Goal: Task Accomplishment & Management: Manage account settings

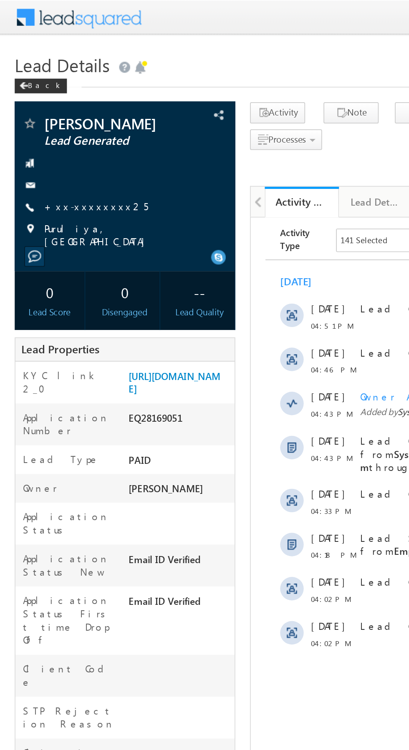
click at [47, 113] on link "+xx-xxxxxxxx25" at bounding box center [54, 116] width 59 height 7
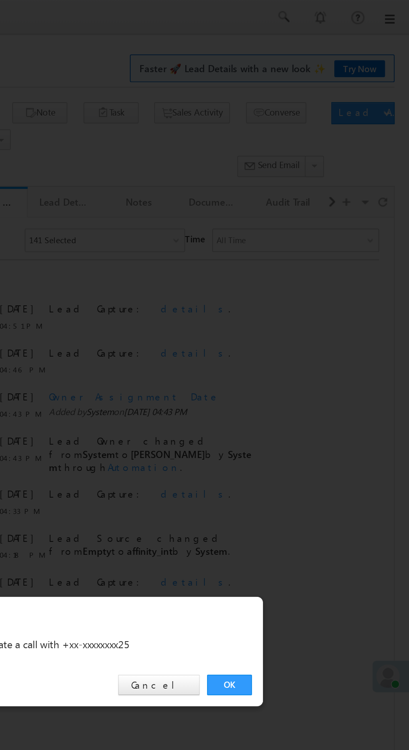
click at [308, 388] on link "OK" at bounding box center [306, 389] width 25 height 12
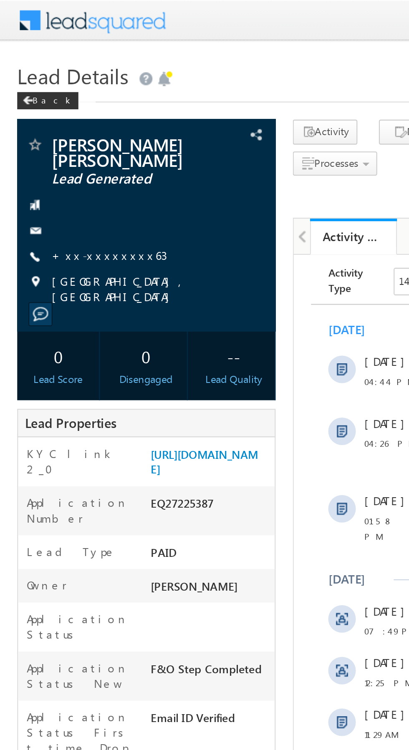
click at [44, 127] on link "+xx-xxxxxxxx63" at bounding box center [53, 123] width 56 height 7
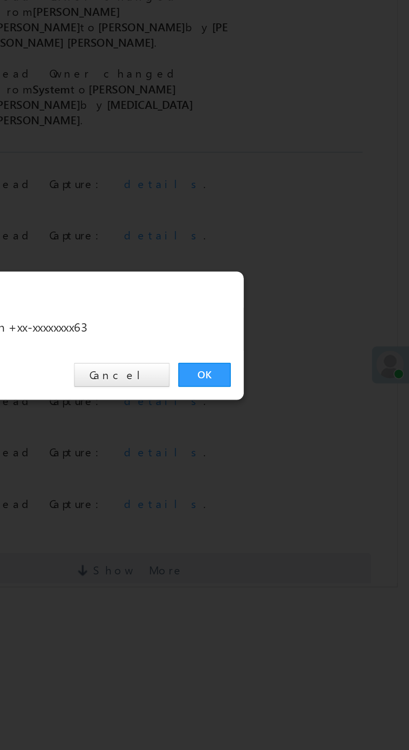
click at [309, 388] on link "OK" at bounding box center [306, 389] width 25 height 12
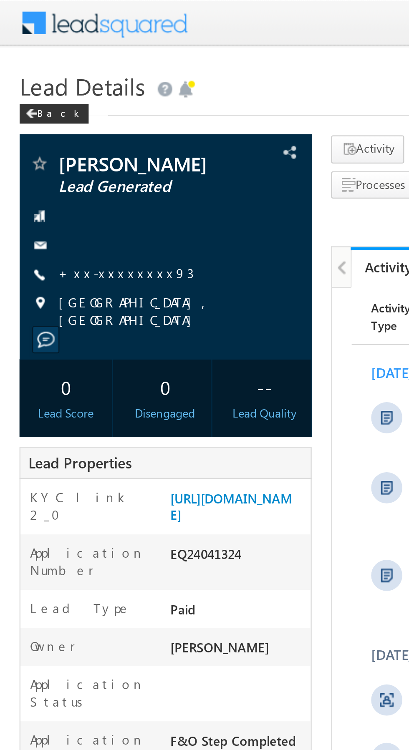
click at [46, 118] on link "+xx-xxxxxxxx93" at bounding box center [54, 116] width 58 height 7
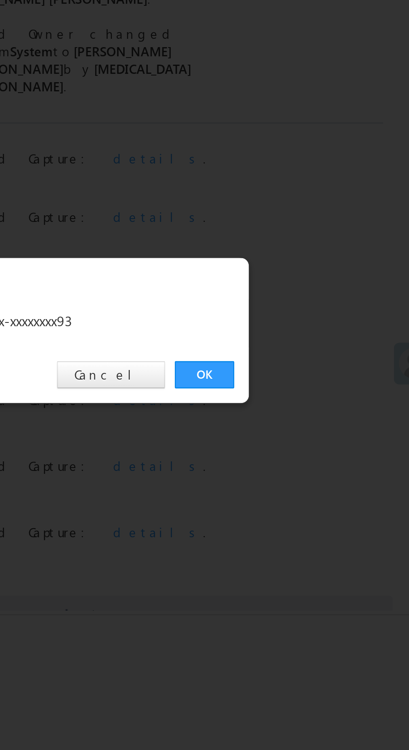
click at [310, 389] on link "OK" at bounding box center [306, 389] width 25 height 12
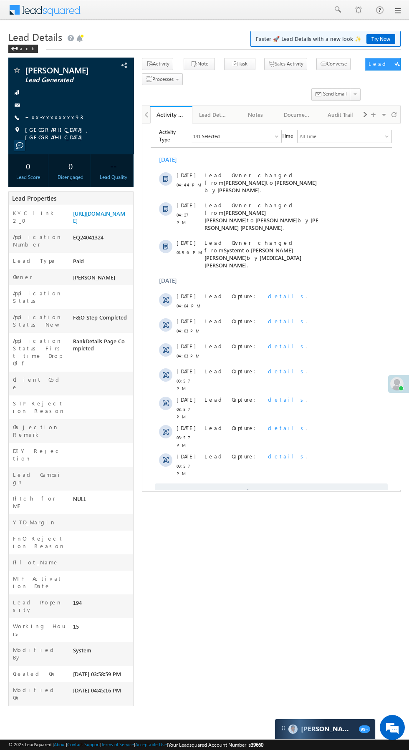
click at [103, 228] on div "KYC link 2_0 https://angelbroking1-pk3em7sa.customui-test.leadsquared.com?leadI…" at bounding box center [71, 217] width 124 height 24
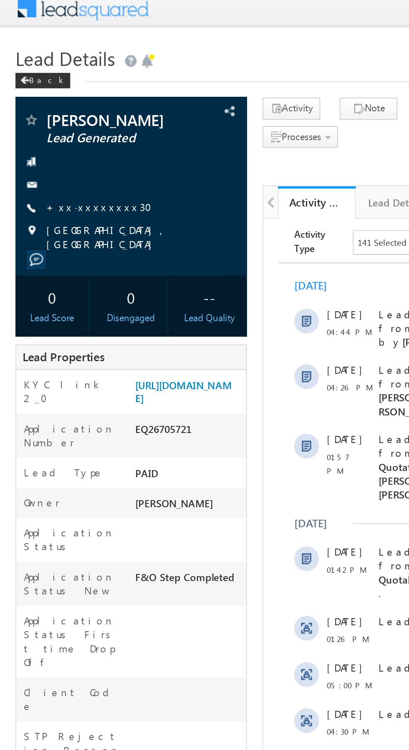
click at [49, 120] on link "+xx-xxxxxxxx30" at bounding box center [56, 116] width 62 height 7
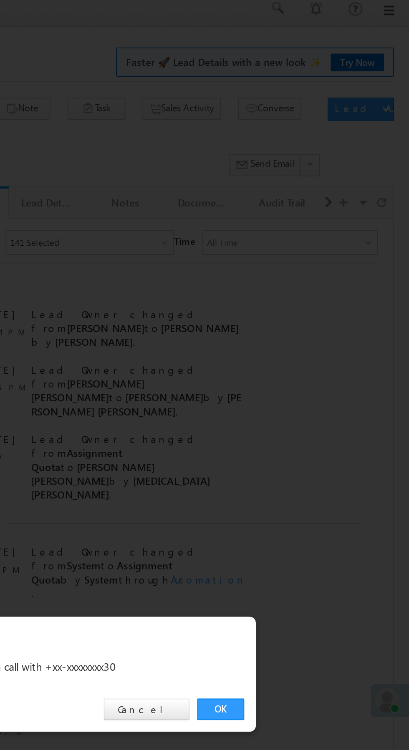
click at [305, 388] on link "OK" at bounding box center [306, 389] width 25 height 12
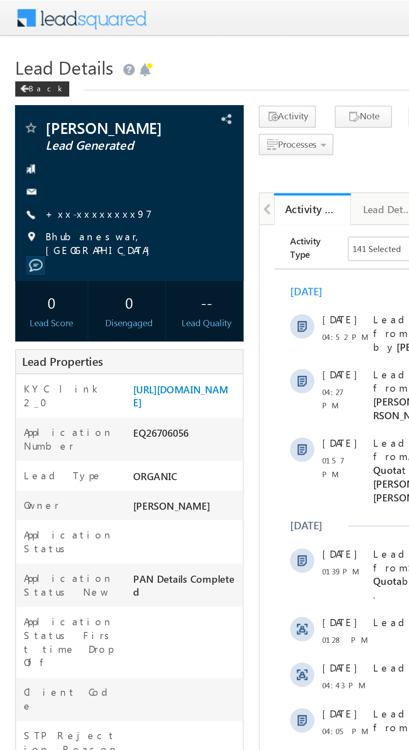
click at [49, 121] on link "+xx-xxxxxxxx97" at bounding box center [54, 116] width 58 height 7
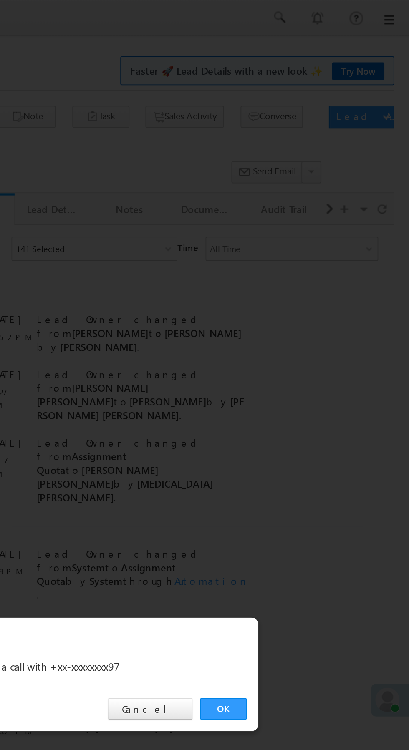
click at [305, 390] on link "OK" at bounding box center [306, 389] width 25 height 12
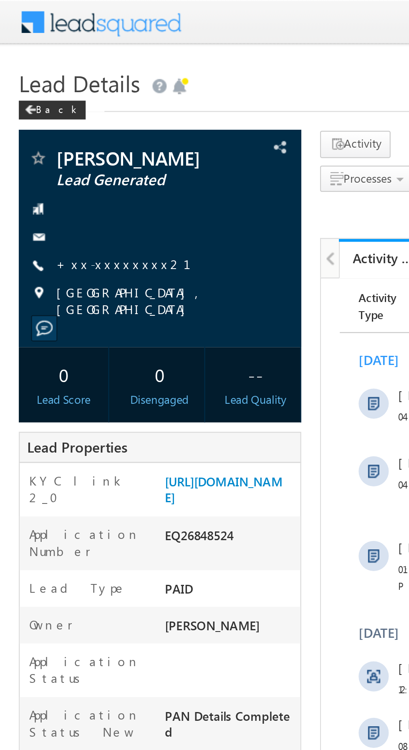
click at [50, 120] on link "+xx-xxxxxxxx21" at bounding box center [60, 116] width 70 height 7
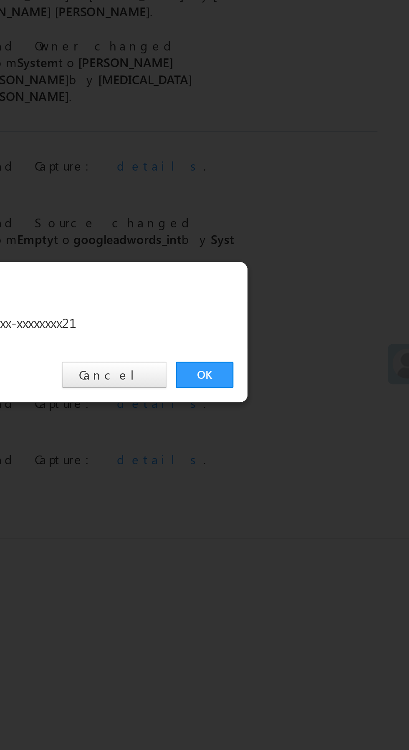
click at [304, 386] on link "OK" at bounding box center [306, 389] width 25 height 12
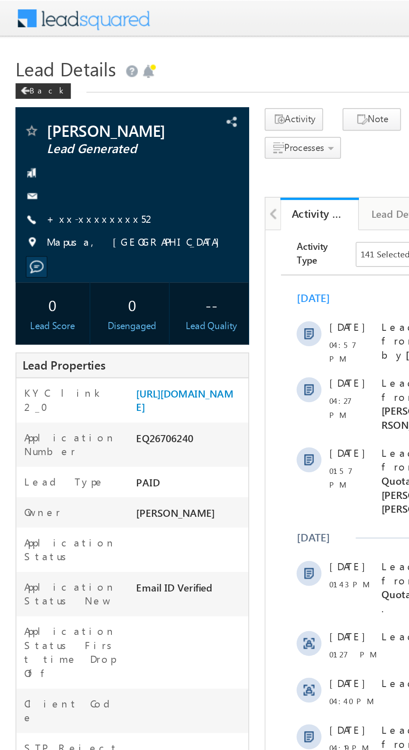
click at [48, 116] on link "+xx-xxxxxxxx52" at bounding box center [54, 116] width 59 height 7
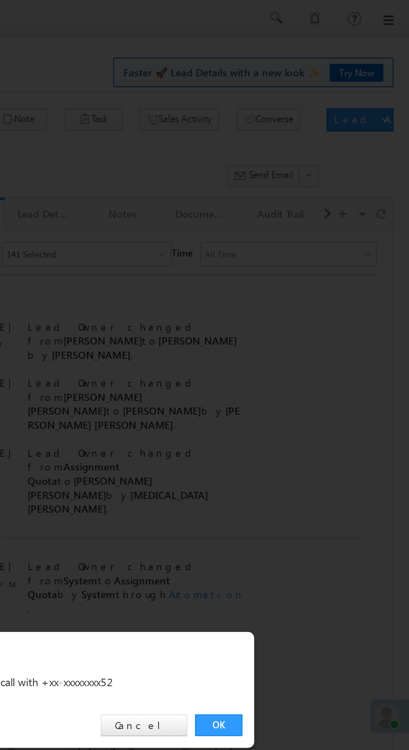
click at [307, 389] on link "OK" at bounding box center [306, 389] width 25 height 12
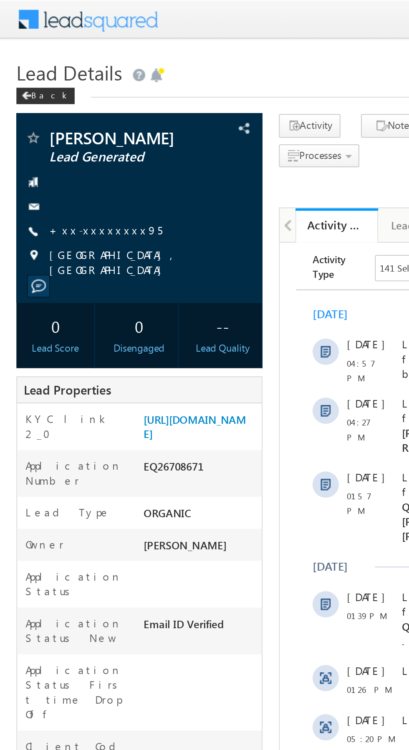
click at [42, 115] on link "+xx-xxxxxxxx95" at bounding box center [54, 116] width 58 height 7
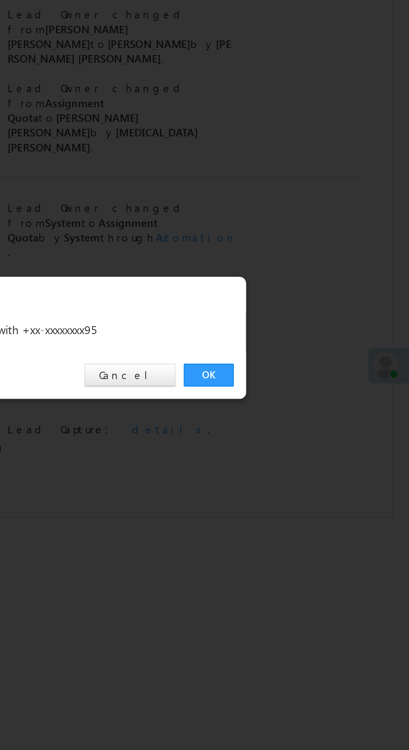
click at [307, 390] on link "OK" at bounding box center [306, 389] width 25 height 12
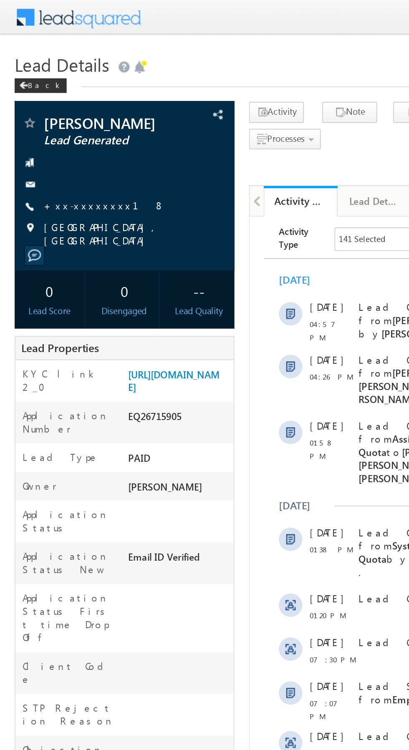
click at [50, 118] on link "+xx-xxxxxxxx18" at bounding box center [59, 116] width 69 height 7
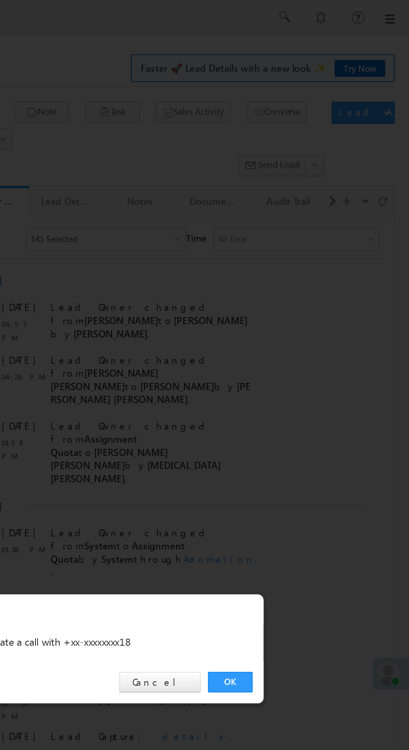
click at [305, 390] on link "OK" at bounding box center [306, 389] width 25 height 12
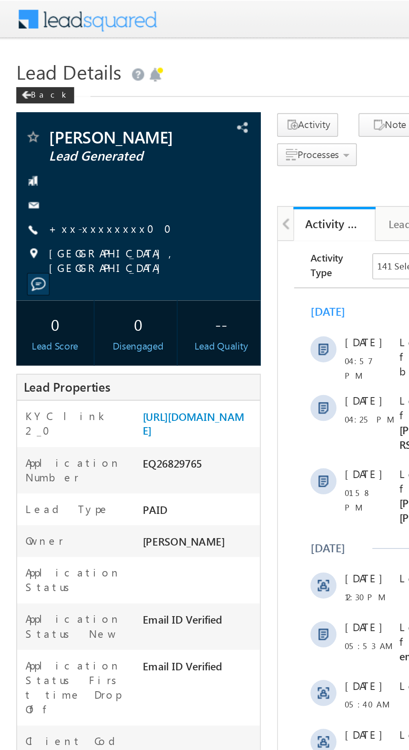
click at [49, 114] on link "+xx-xxxxxxxx00" at bounding box center [59, 116] width 68 height 7
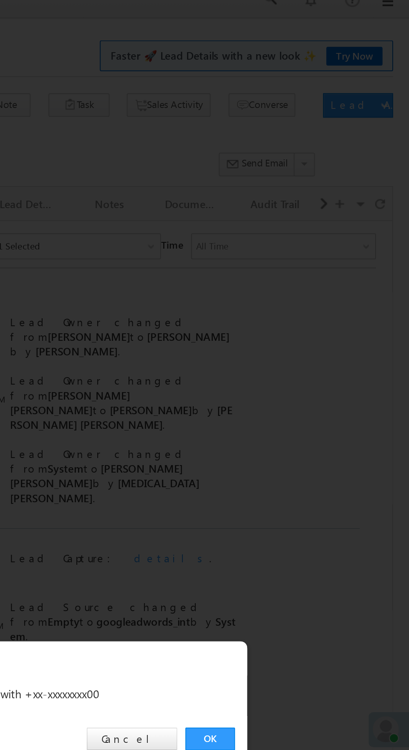
click at [307, 388] on link "OK" at bounding box center [306, 389] width 25 height 12
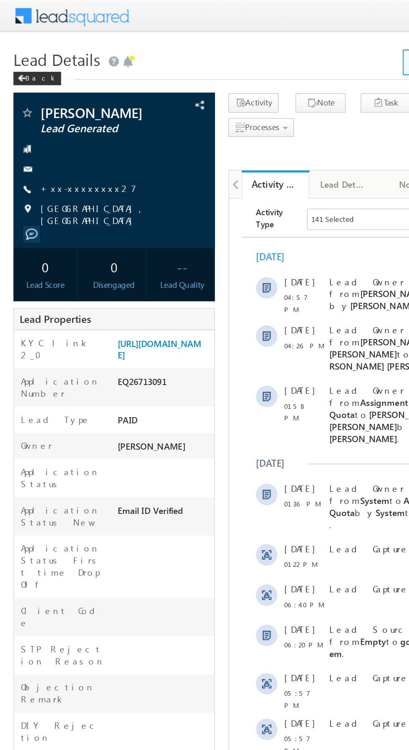
click at [49, 118] on link "+xx-xxxxxxxx27" at bounding box center [55, 116] width 60 height 7
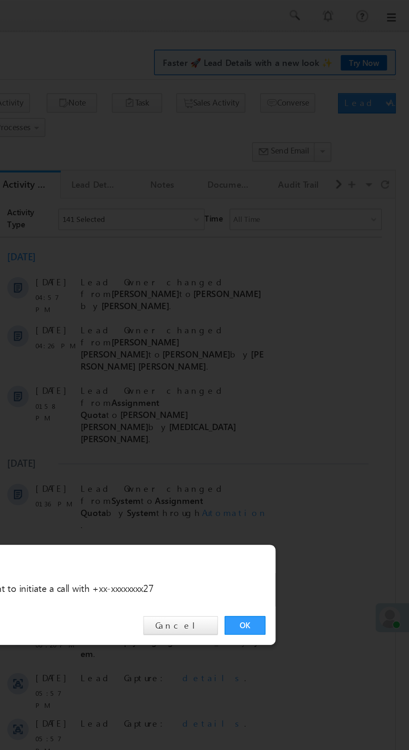
click at [307, 389] on link "OK" at bounding box center [306, 389] width 25 height 12
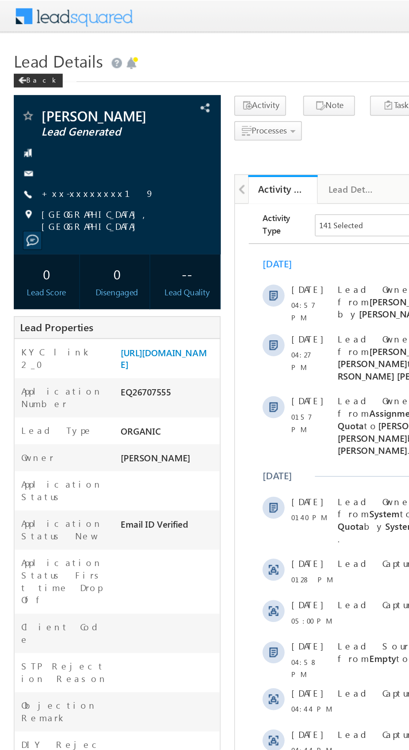
click at [48, 119] on link "+xx-xxxxxxxx19" at bounding box center [59, 116] width 68 height 7
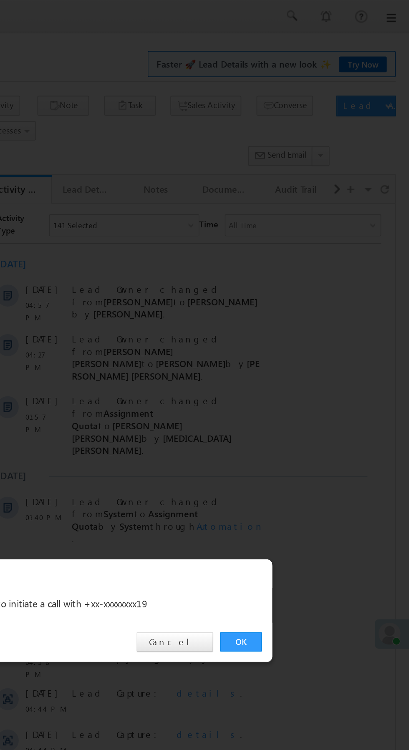
click at [309, 391] on link "OK" at bounding box center [306, 389] width 25 height 12
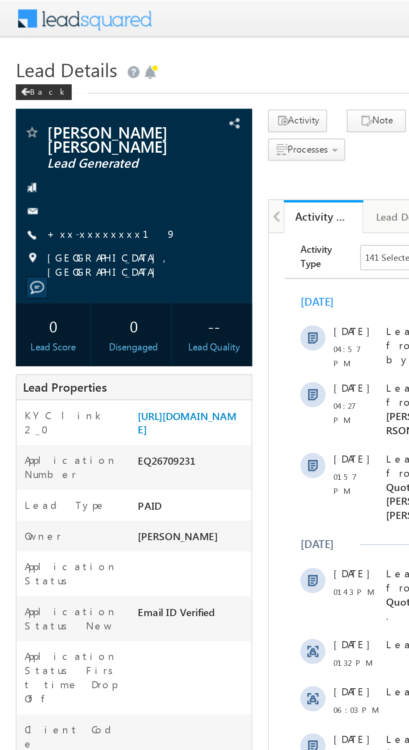
click at [48, 120] on link "+xx-xxxxxxxx19" at bounding box center [59, 123] width 68 height 7
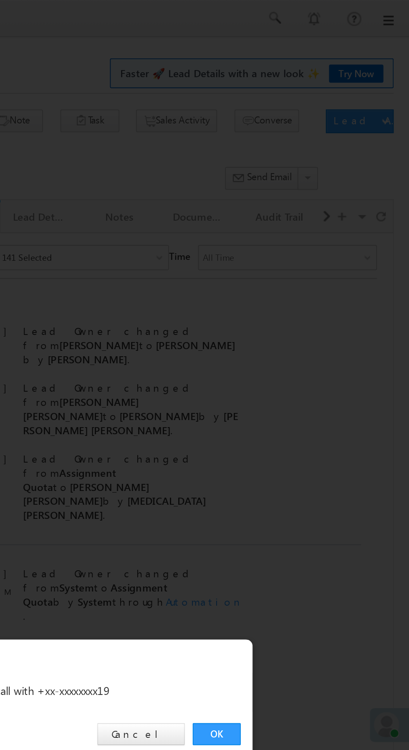
click at [307, 389] on link "OK" at bounding box center [306, 389] width 25 height 12
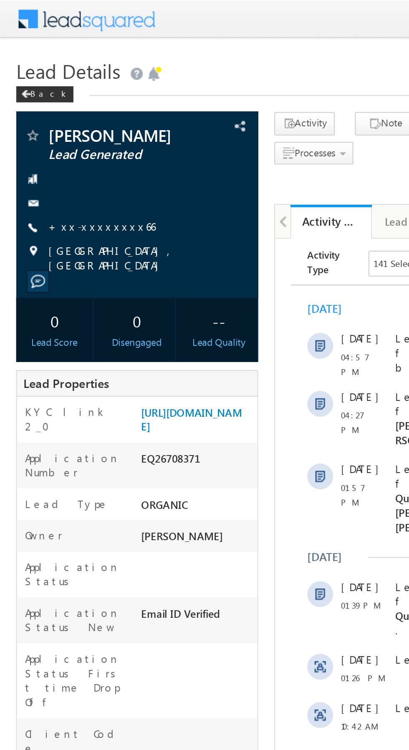
click at [45, 116] on link "+xx-xxxxxxxx66" at bounding box center [52, 116] width 55 height 7
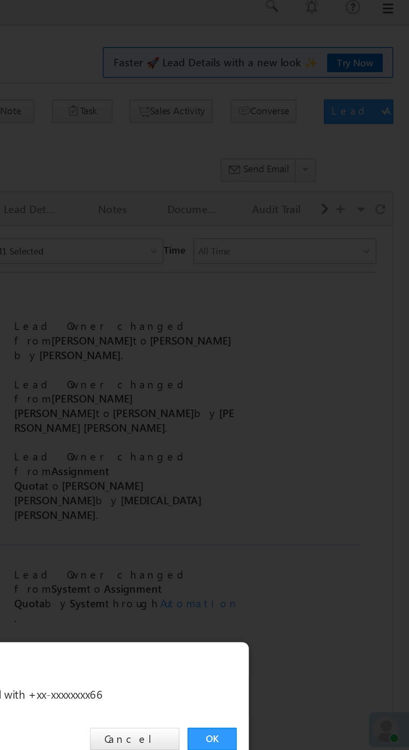
click at [306, 386] on link "OK" at bounding box center [306, 389] width 25 height 12
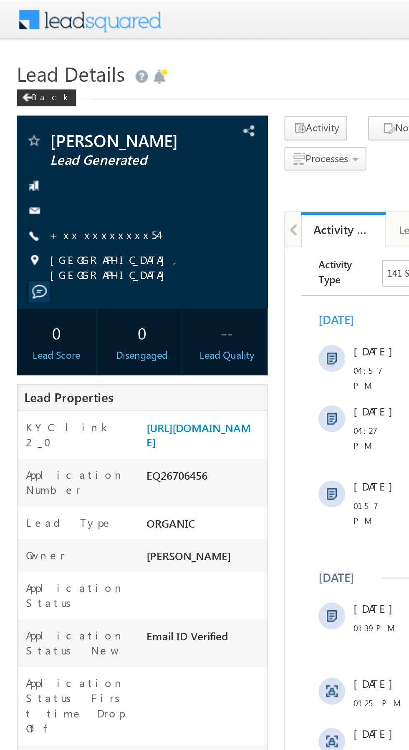
click at [46, 116] on link "+xx-xxxxxxxx54" at bounding box center [52, 116] width 54 height 7
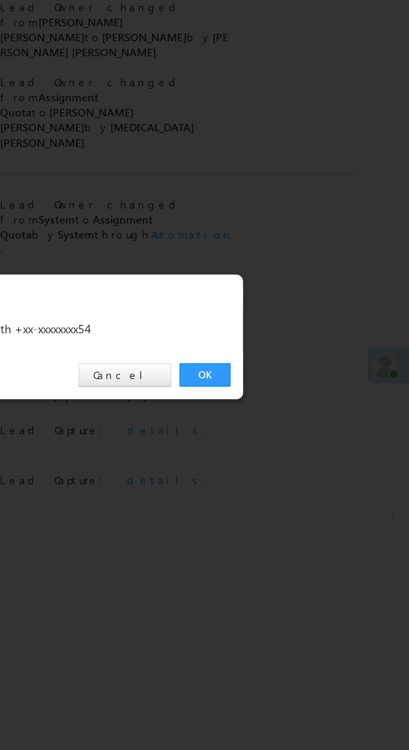
click at [307, 386] on link "OK" at bounding box center [306, 389] width 25 height 12
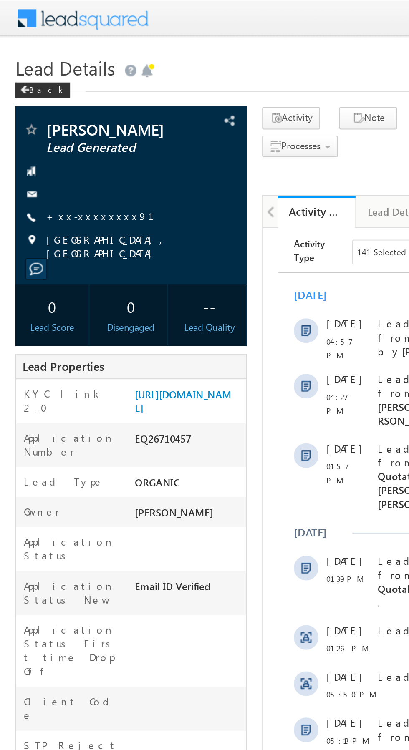
click at [50, 119] on link "+xx-xxxxxxxx91" at bounding box center [59, 116] width 68 height 7
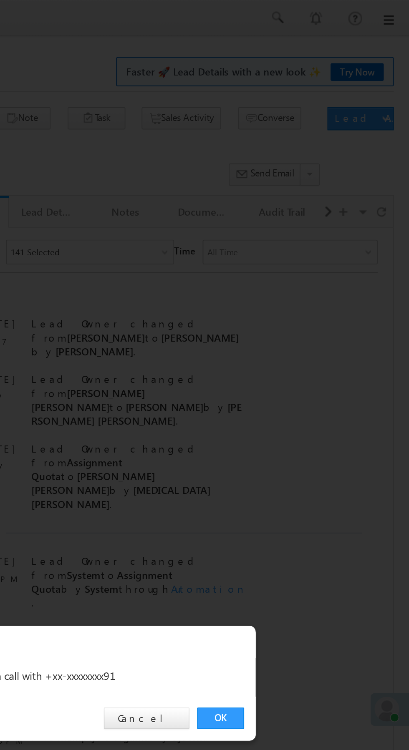
click at [310, 390] on link "OK" at bounding box center [306, 389] width 25 height 12
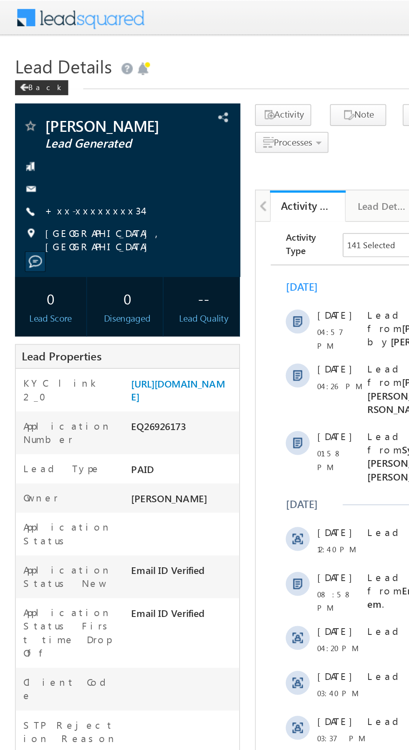
click at [45, 119] on link "+xx-xxxxxxxx34" at bounding box center [52, 116] width 54 height 7
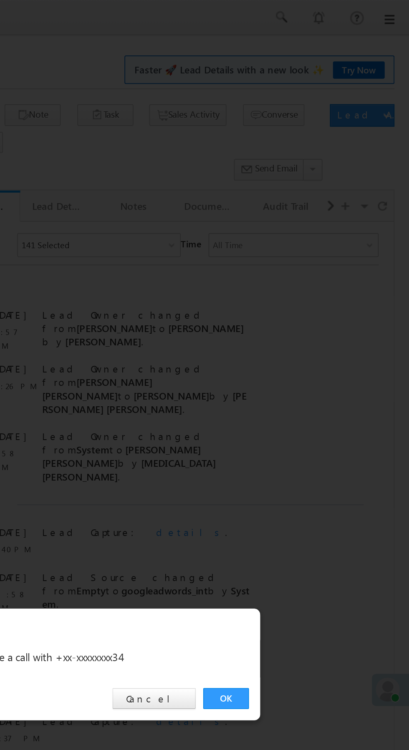
click at [307, 389] on link "OK" at bounding box center [306, 389] width 25 height 12
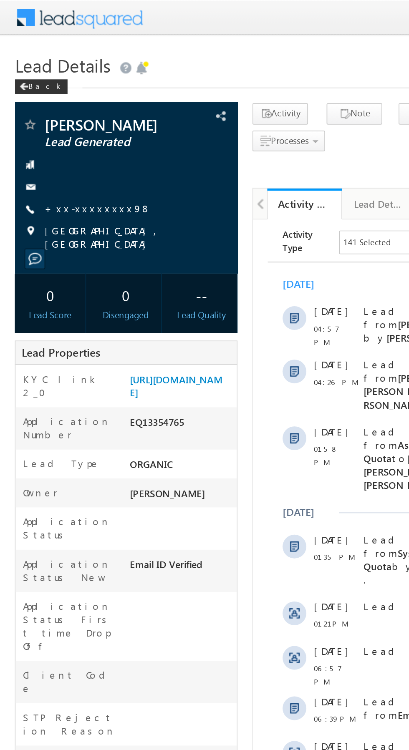
click at [49, 117] on link "+xx-xxxxxxxx98" at bounding box center [55, 116] width 60 height 7
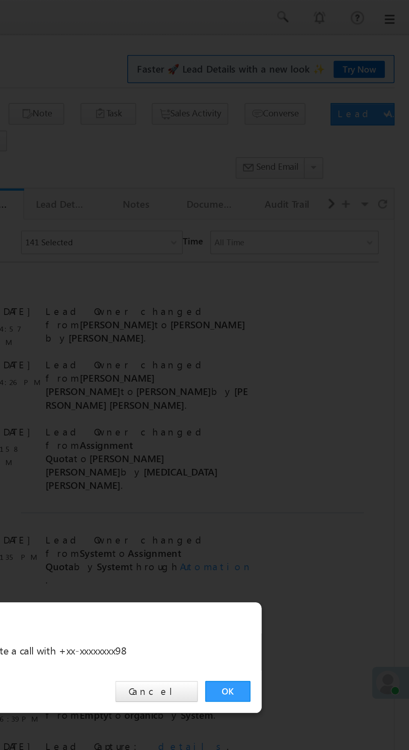
click at [307, 388] on link "OK" at bounding box center [306, 389] width 25 height 12
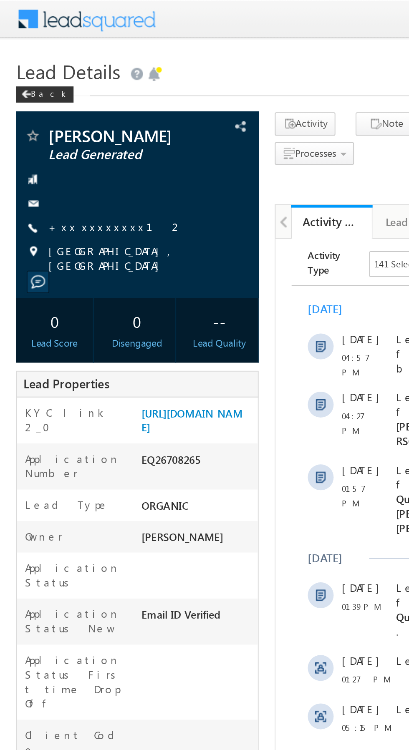
click at [48, 107] on div at bounding box center [71, 105] width 117 height 8
click at [45, 118] on link "+xx-xxxxxxxx12" at bounding box center [60, 116] width 70 height 7
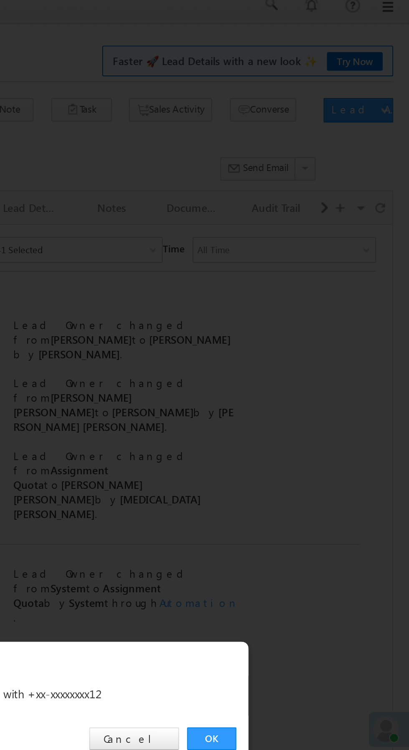
click at [301, 387] on link "OK" at bounding box center [306, 389] width 25 height 12
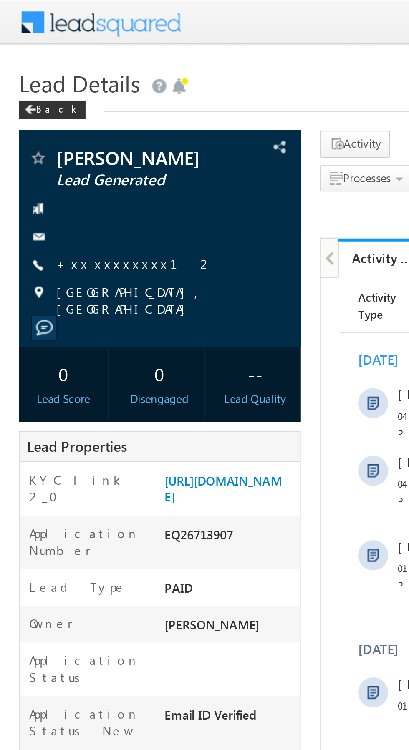
click at [50, 118] on link "+xx-xxxxxxxx12" at bounding box center [60, 116] width 70 height 7
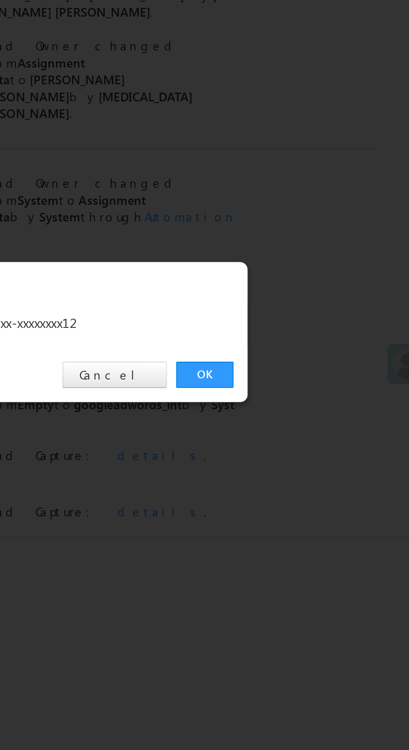
click at [307, 386] on link "OK" at bounding box center [306, 389] width 25 height 12
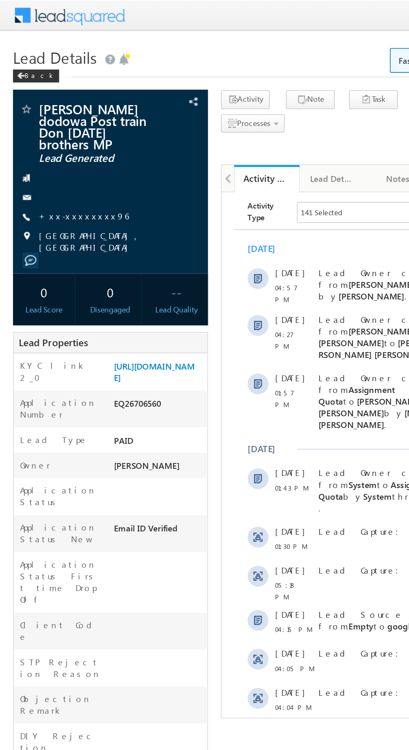
click at [50, 135] on link "+xx-xxxxxxxx96" at bounding box center [54, 138] width 58 height 7
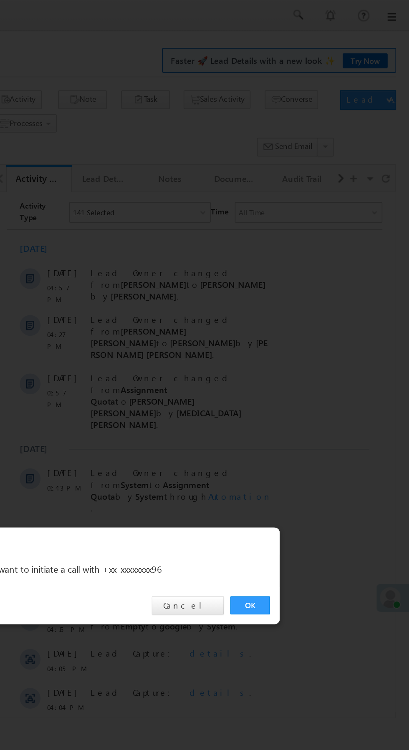
click at [302, 387] on link "OK" at bounding box center [306, 389] width 25 height 12
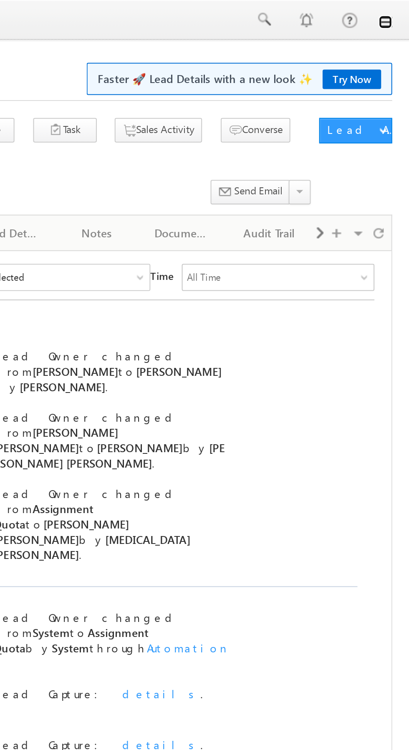
click at [400, 8] on link at bounding box center [397, 11] width 7 height 7
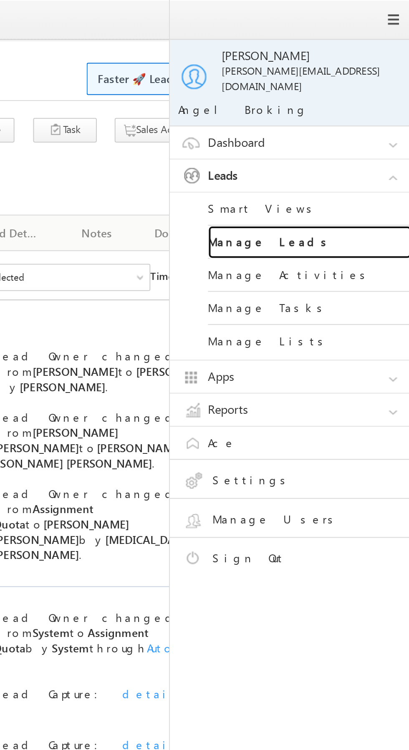
click at [376, 112] on link "Manage Leads" at bounding box center [360, 119] width 100 height 16
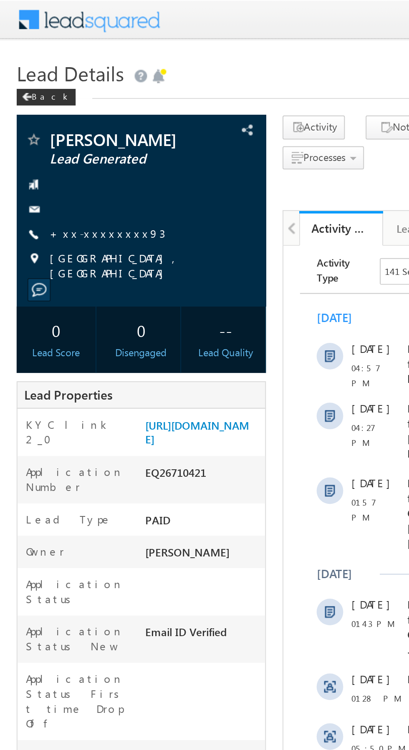
click at [45, 119] on link "+xx-xxxxxxxx93" at bounding box center [54, 116] width 58 height 7
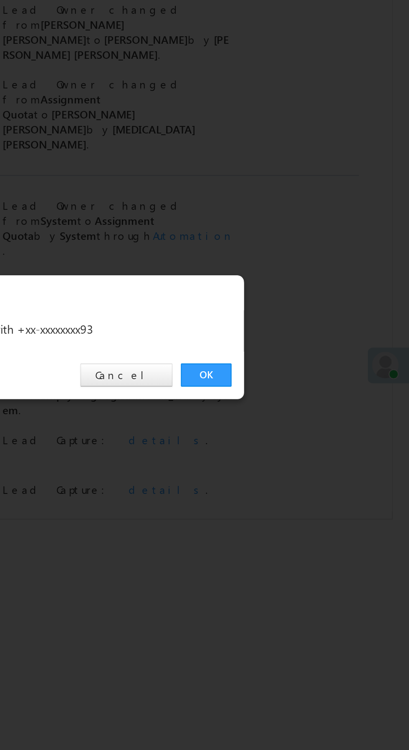
click at [307, 386] on link "OK" at bounding box center [306, 389] width 25 height 12
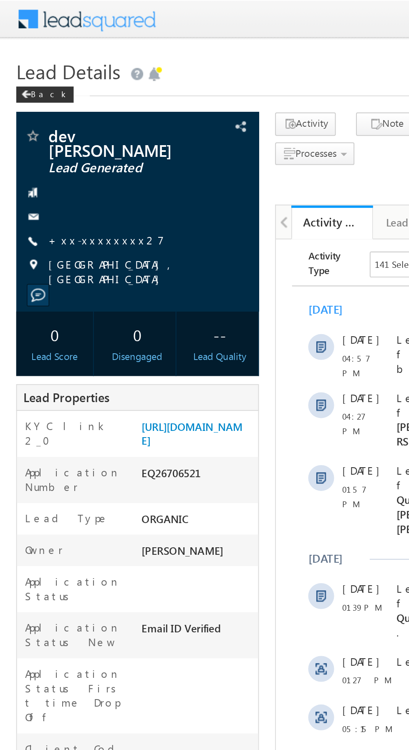
click at [44, 120] on link "+xx-xxxxxxxx27" at bounding box center [55, 123] width 60 height 7
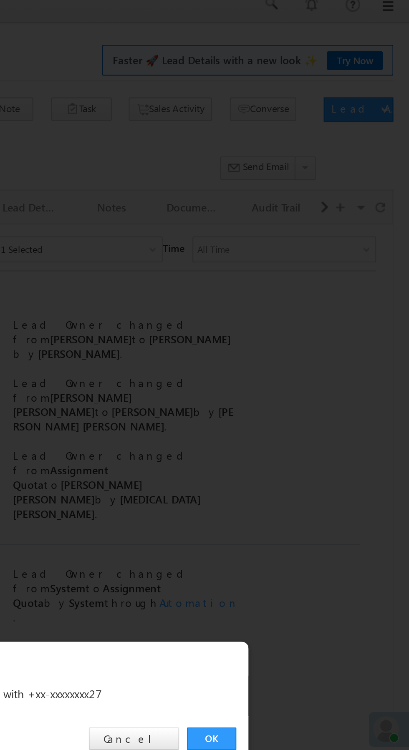
click at [310, 388] on link "OK" at bounding box center [306, 389] width 25 height 12
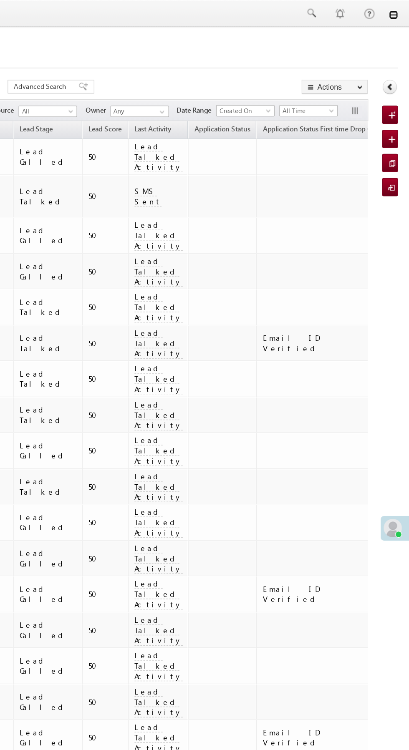
click at [397, 12] on link at bounding box center [397, 11] width 7 height 7
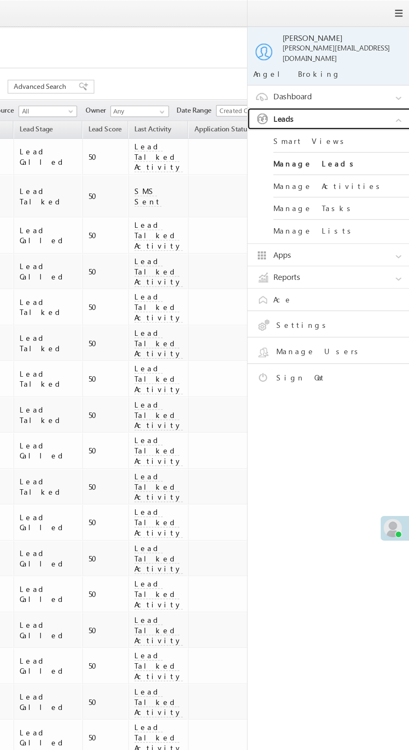
click at [365, 82] on link "Leads" at bounding box center [353, 86] width 125 height 16
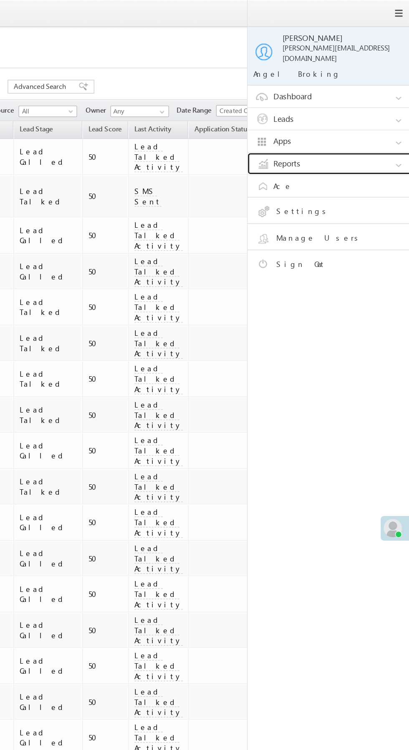
click at [358, 113] on link "Reports" at bounding box center [353, 119] width 125 height 16
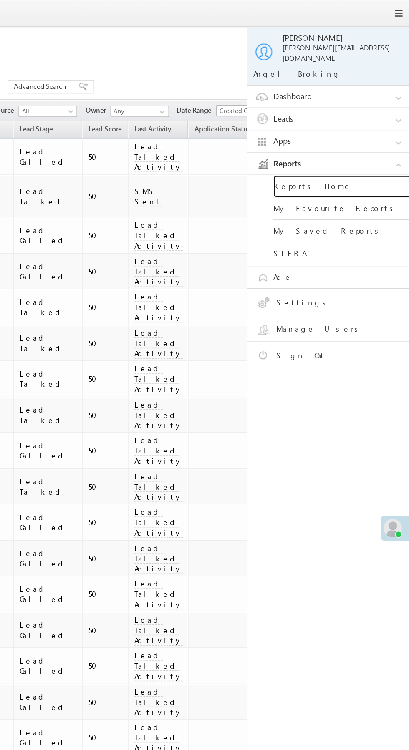
click at [360, 128] on link "Reports Home" at bounding box center [360, 135] width 100 height 16
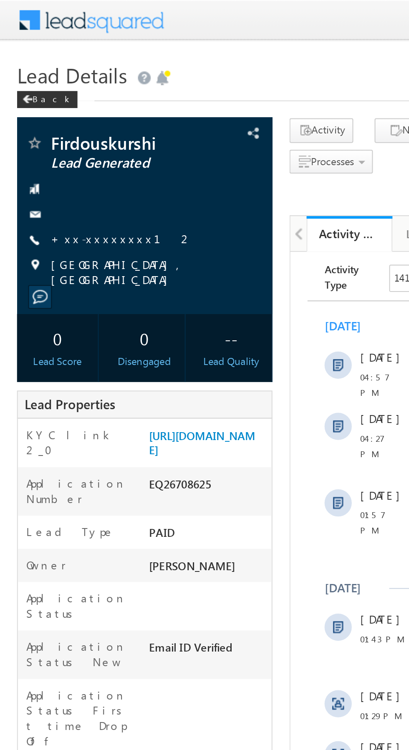
click at [49, 116] on link "+xx-xxxxxxxx12" at bounding box center [60, 116] width 70 height 7
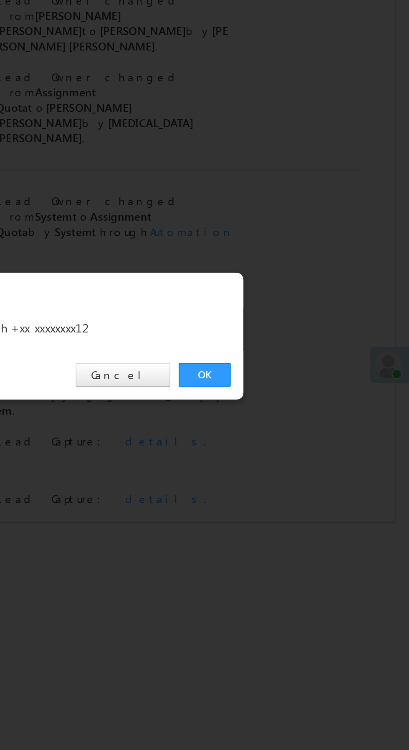
click at [307, 389] on link "OK" at bounding box center [306, 389] width 25 height 12
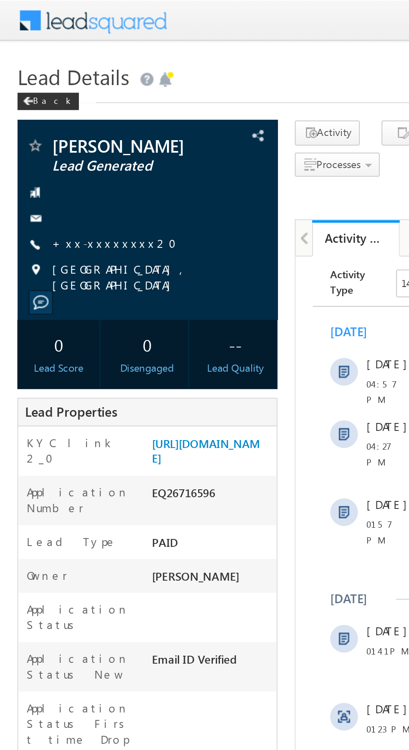
click at [45, 117] on link "+xx-xxxxxxxx20" at bounding box center [57, 116] width 65 height 7
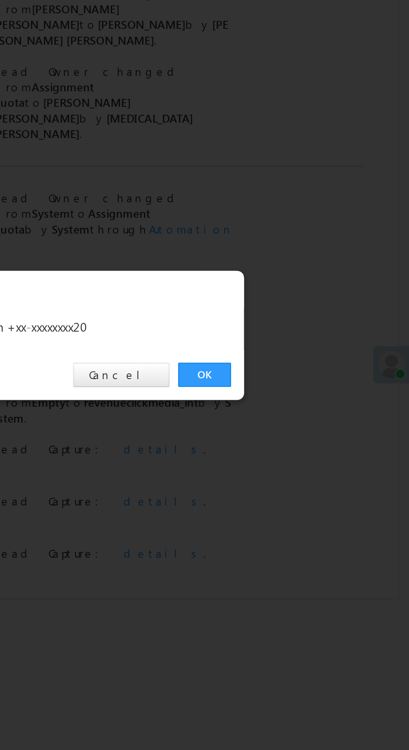
click at [306, 386] on link "OK" at bounding box center [306, 389] width 25 height 12
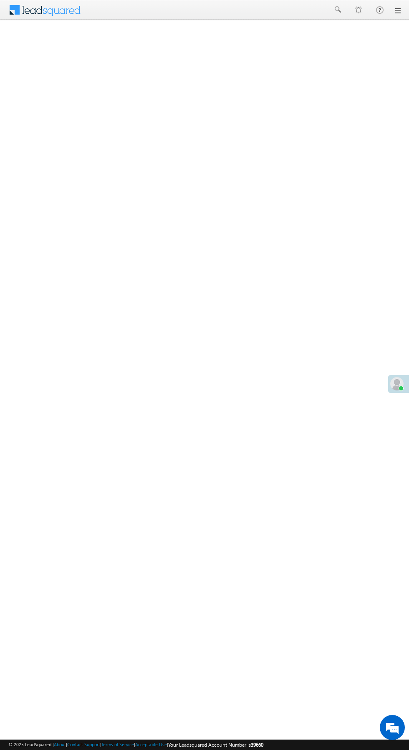
scroll to position [5, 0]
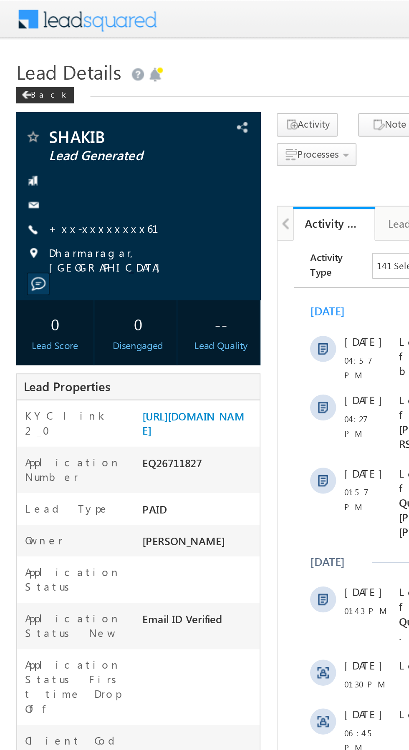
click at [50, 117] on link "+xx-xxxxxxxx61" at bounding box center [58, 116] width 66 height 7
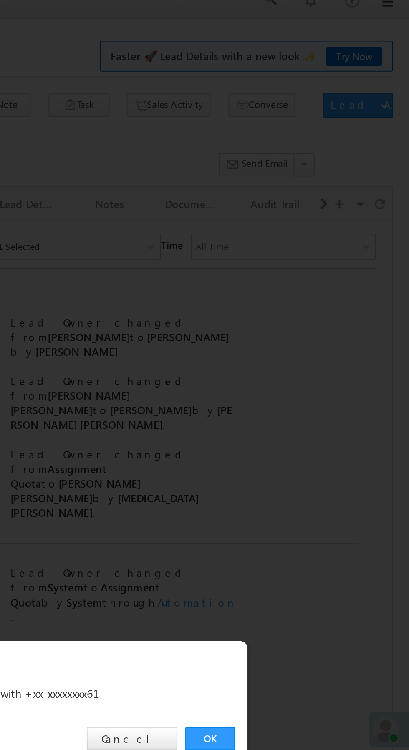
click at [308, 388] on link "OK" at bounding box center [306, 389] width 25 height 12
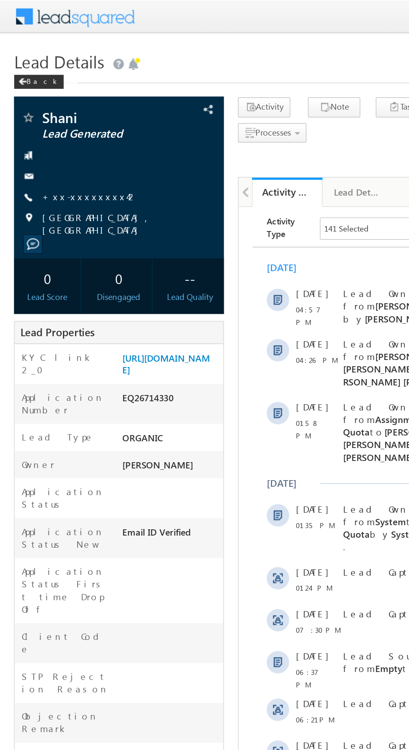
click at [45, 118] on link "+xx-xxxxxxxx42" at bounding box center [53, 116] width 57 height 7
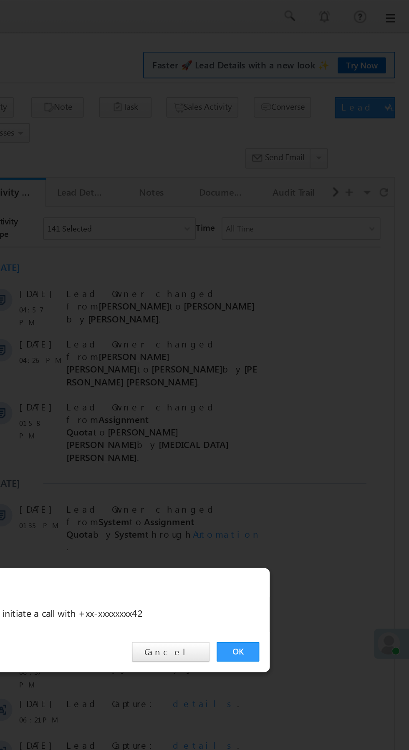
click at [307, 389] on link "OK" at bounding box center [306, 389] width 25 height 12
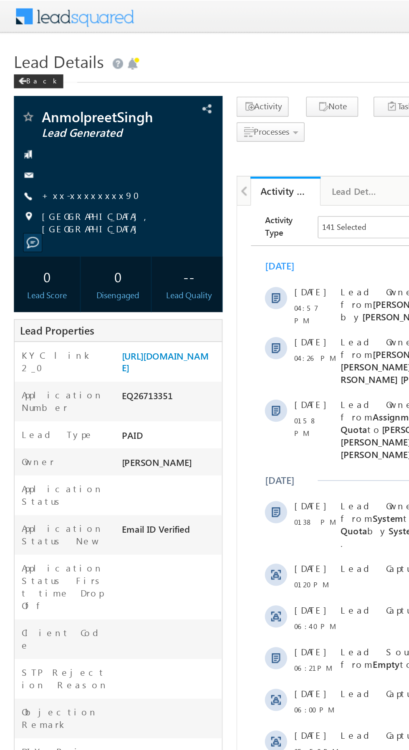
click at [45, 114] on link "+xx-xxxxxxxx90" at bounding box center [57, 116] width 64 height 7
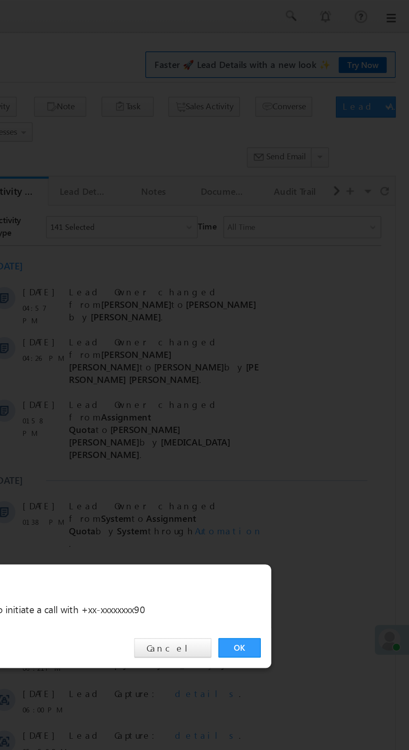
click at [305, 391] on link "OK" at bounding box center [306, 389] width 25 height 12
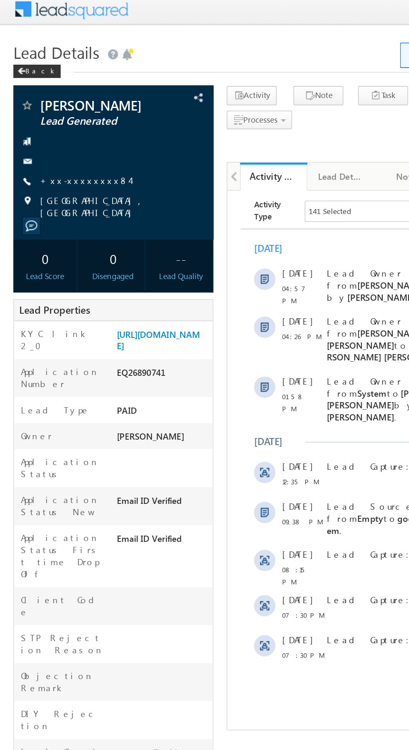
click at [51, 118] on link "+xx-xxxxxxxx84" at bounding box center [53, 116] width 56 height 7
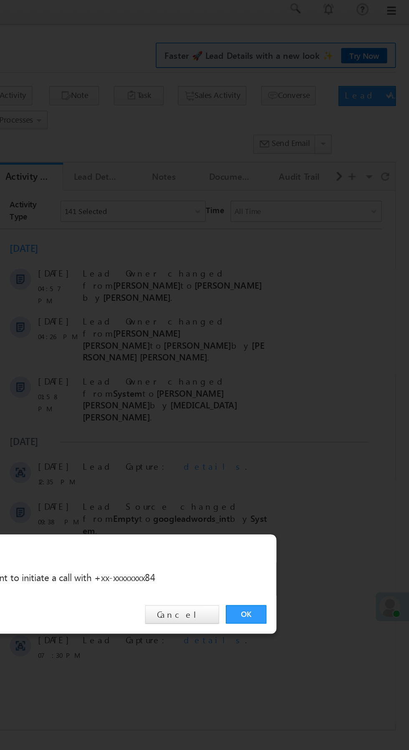
click at [309, 388] on link "OK" at bounding box center [306, 389] width 25 height 12
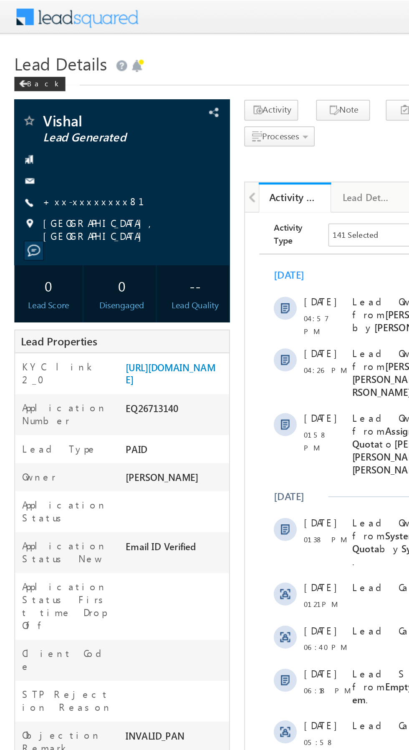
click at [48, 116] on link "+xx-xxxxxxxx81" at bounding box center [59, 116] width 69 height 7
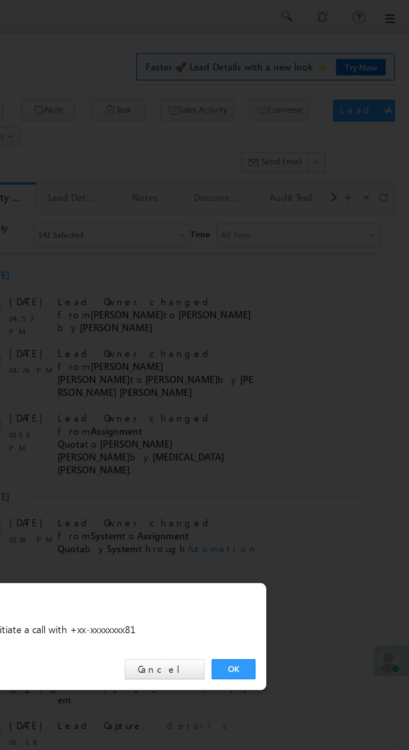
click at [307, 388] on link "OK" at bounding box center [306, 389] width 25 height 12
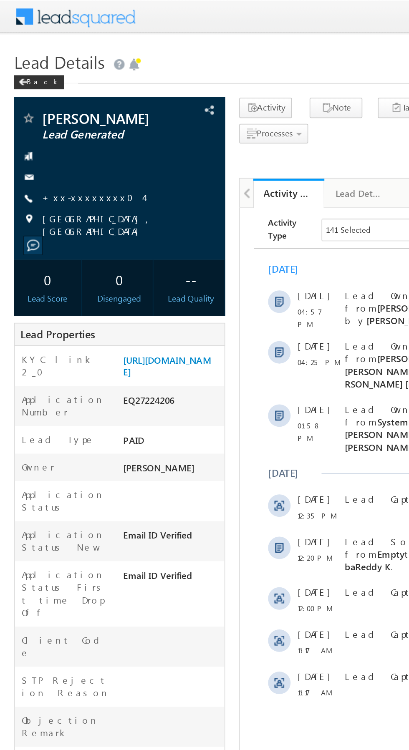
click at [49, 115] on link "+xx-xxxxxxxx04" at bounding box center [55, 116] width 60 height 7
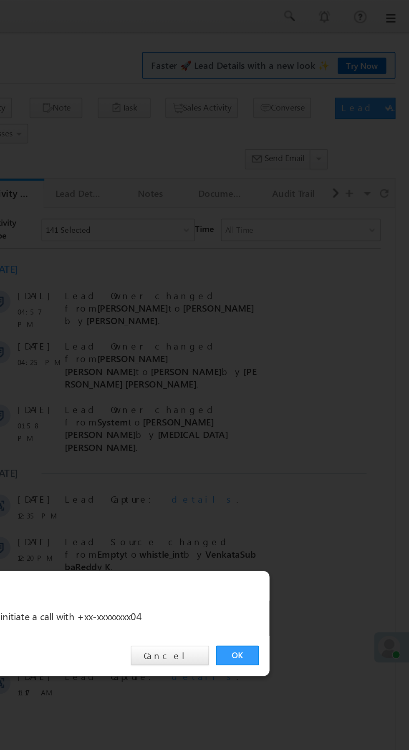
click at [301, 389] on link "OK" at bounding box center [306, 389] width 25 height 12
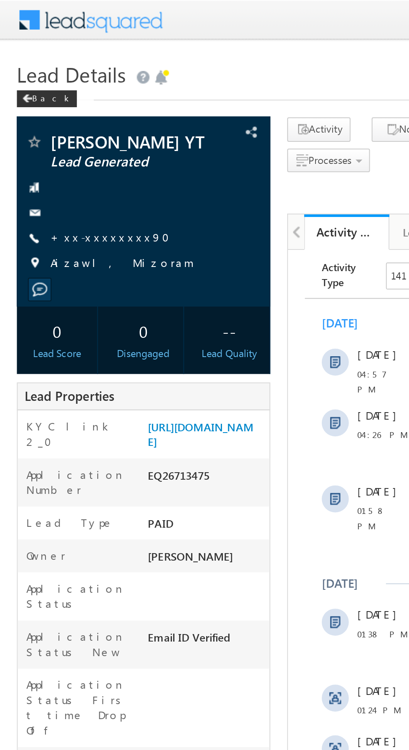
click at [46, 118] on link "+xx-xxxxxxxx90" at bounding box center [57, 116] width 64 height 7
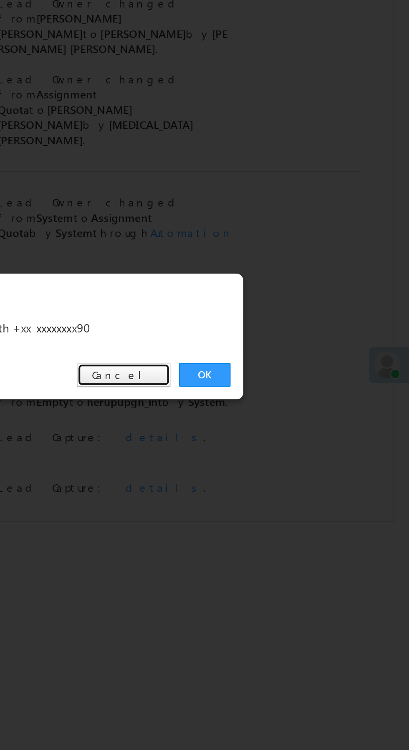
click at [280, 384] on link "Cancel" at bounding box center [267, 389] width 46 height 12
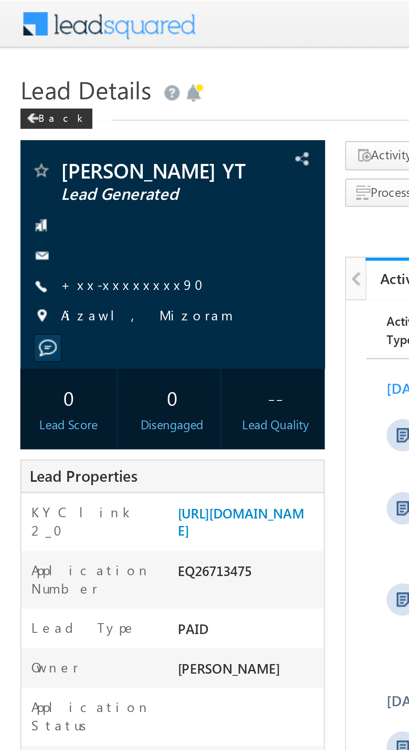
click at [46, 118] on link "+xx-xxxxxxxx90" at bounding box center [57, 116] width 64 height 7
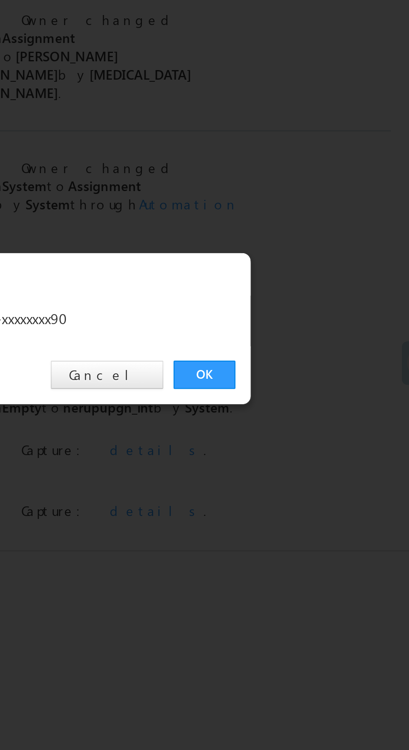
click at [308, 387] on link "OK" at bounding box center [306, 389] width 25 height 12
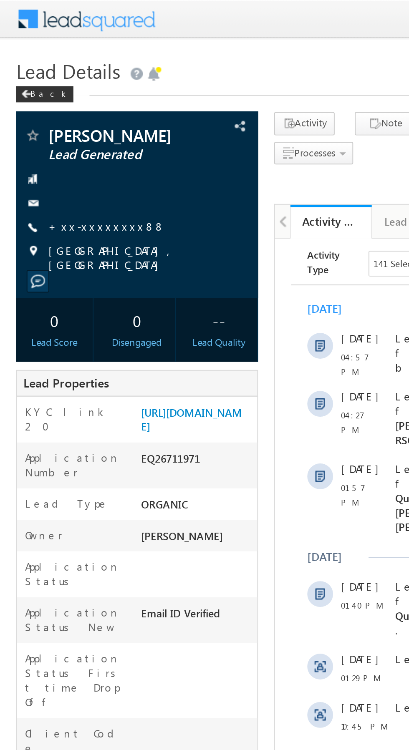
click at [48, 113] on link "+xx-xxxxxxxx88" at bounding box center [55, 116] width 60 height 7
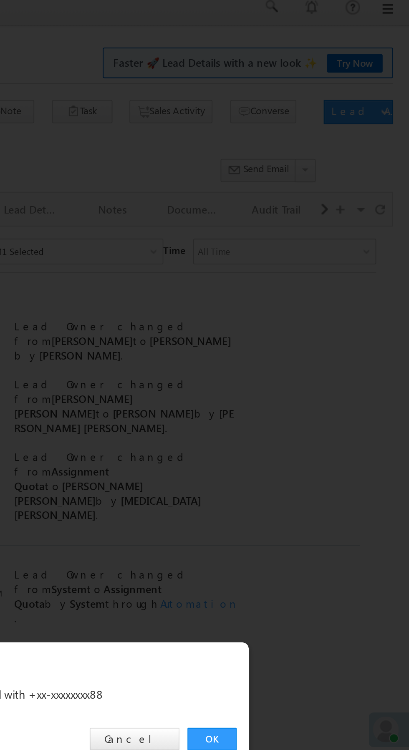
click at [307, 390] on link "OK" at bounding box center [306, 389] width 25 height 12
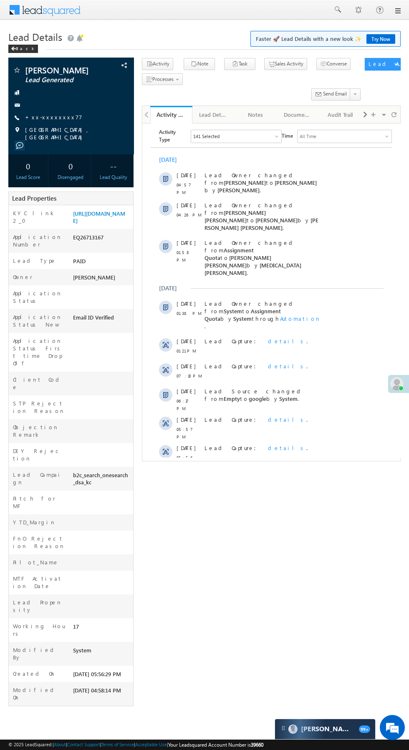
click at [51, 120] on link "+xx-xxxxxxxx77" at bounding box center [53, 116] width 57 height 7
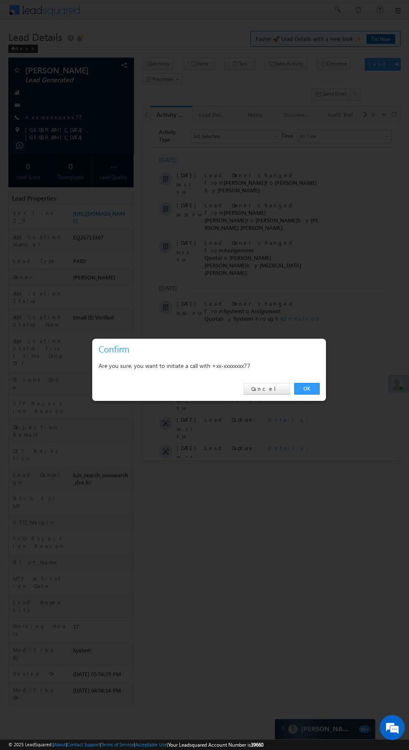
click at [307, 389] on link "OK" at bounding box center [306, 389] width 25 height 12
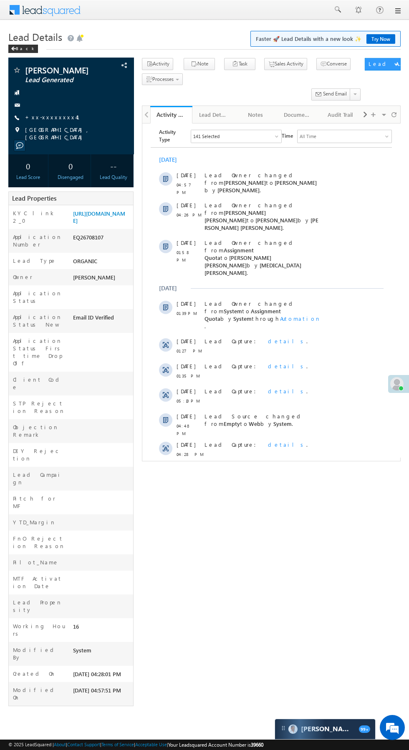
click at [50, 119] on link "+xx-xxxxxxxx41" at bounding box center [57, 116] width 65 height 7
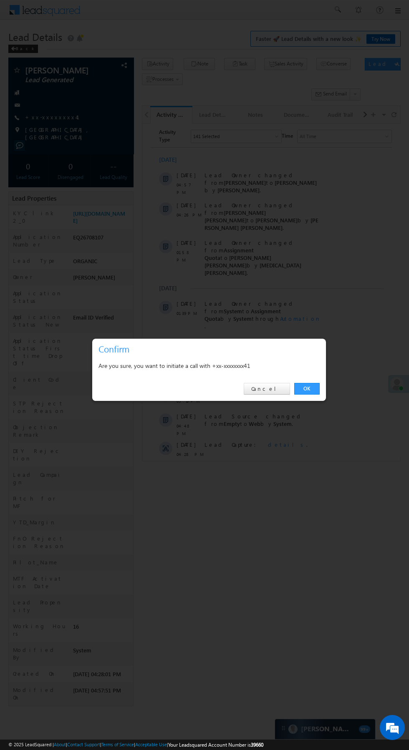
click at [307, 390] on link "OK" at bounding box center [306, 389] width 25 height 12
